Goal: Check status: Check status

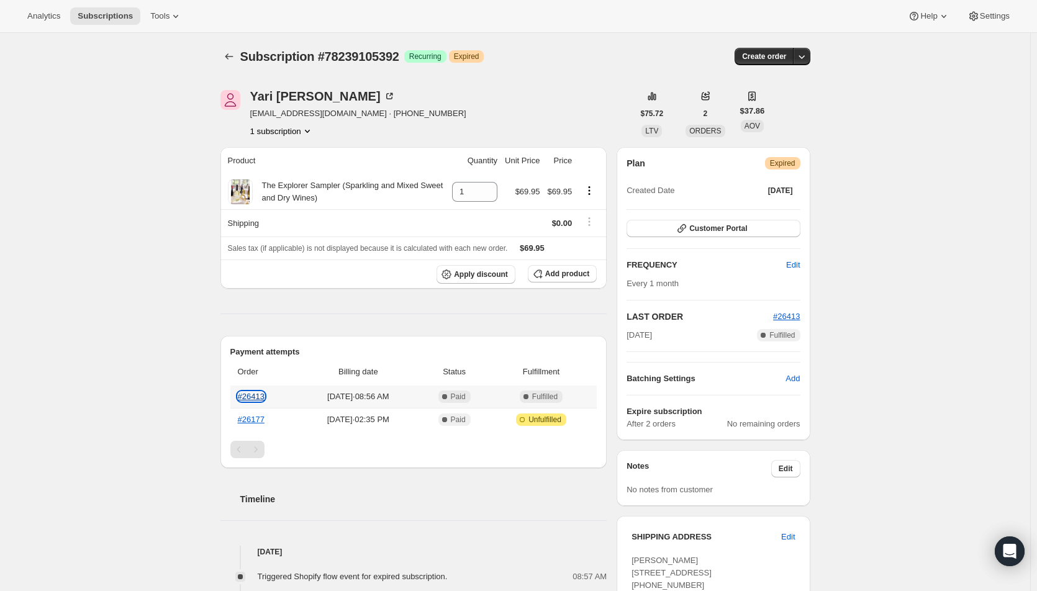
click at [248, 395] on link "#26413" at bounding box center [251, 396] width 27 height 9
click at [253, 424] on th "#26177" at bounding box center [263, 419] width 67 height 23
click at [250, 419] on link "#26177" at bounding box center [251, 419] width 27 height 9
